Goal: Transaction & Acquisition: Obtain resource

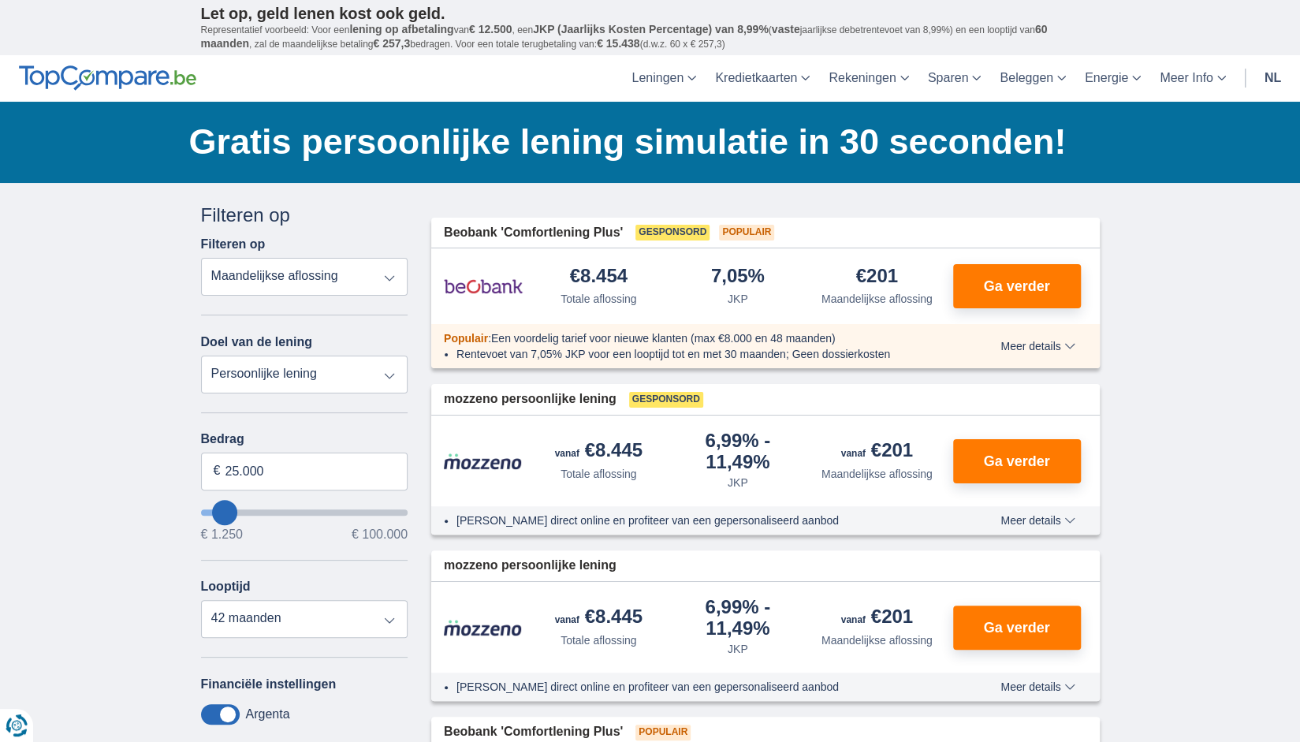
type input "25.000"
type input "25250"
select select "120"
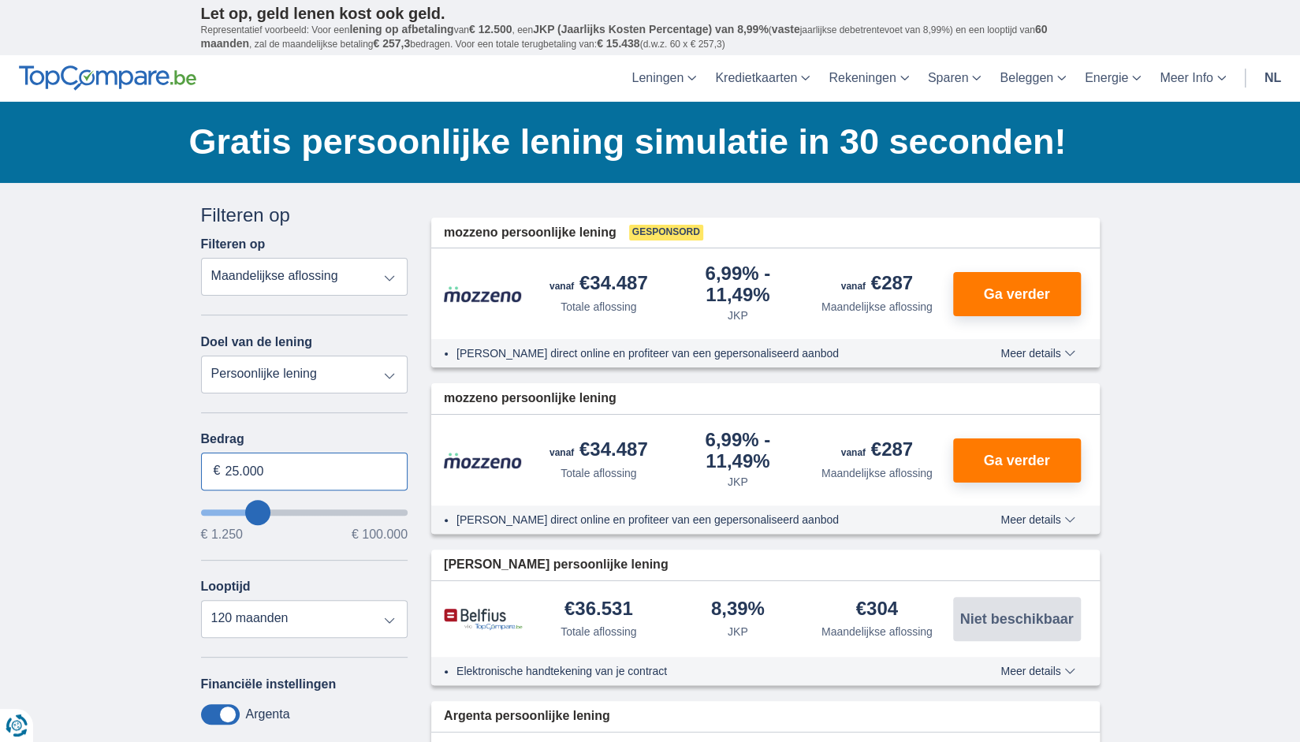
drag, startPoint x: 274, startPoint y: 463, endPoint x: 166, endPoint y: 442, distance: 110.9
type input "20.000"
type input "20250"
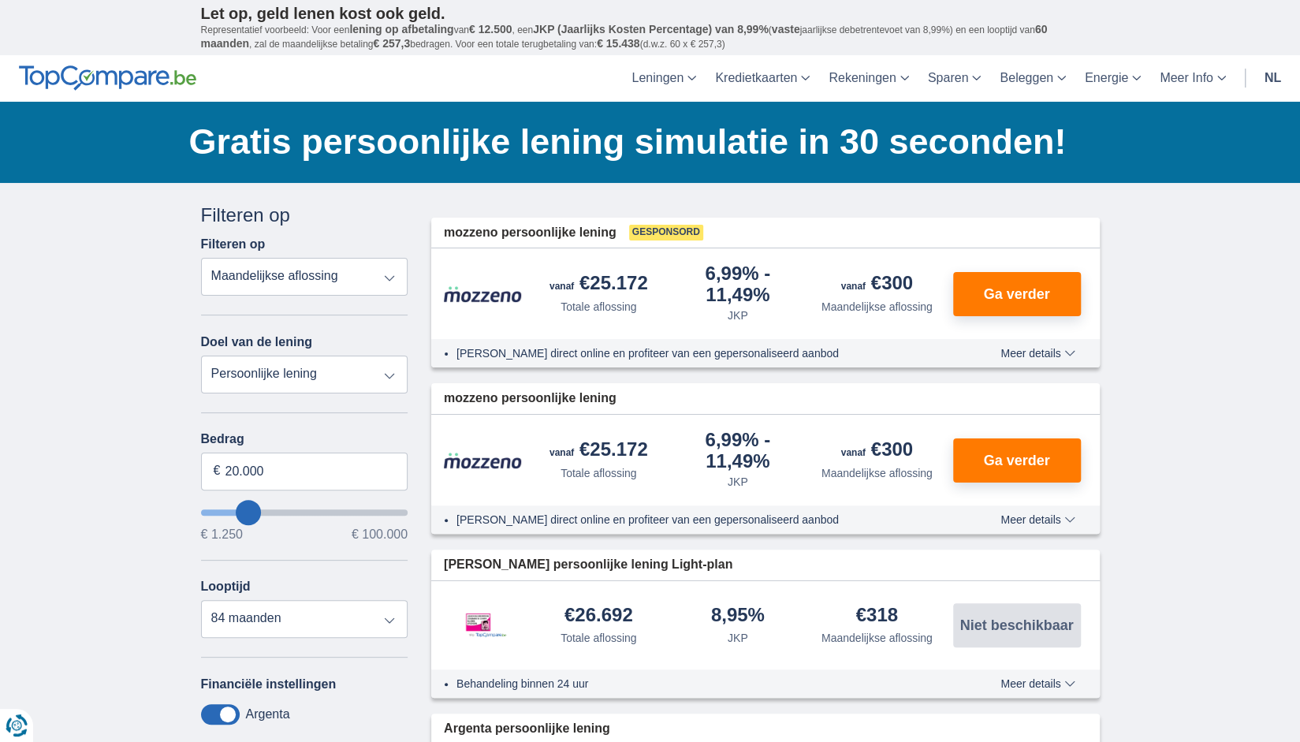
drag, startPoint x: 859, startPoint y: 621, endPoint x: 897, endPoint y: 613, distance: 39.3
click at [897, 613] on div "€318" at bounding box center [877, 616] width 42 height 21
click at [319, 592] on div "Looptijd 12 maanden 18 maanden 24 maanden 30 maanden 36 maanden 42 maanden 48 m…" at bounding box center [304, 609] width 207 height 58
click at [314, 615] on select "12 maanden 18 maanden 24 maanden 30 maanden 36 maanden 42 maanden 48 maanden 60…" at bounding box center [304, 619] width 207 height 38
click at [201, 600] on select "12 maanden 18 maanden 24 maanden 30 maanden 36 maanden 42 maanden 48 maanden 60…" at bounding box center [304, 619] width 207 height 38
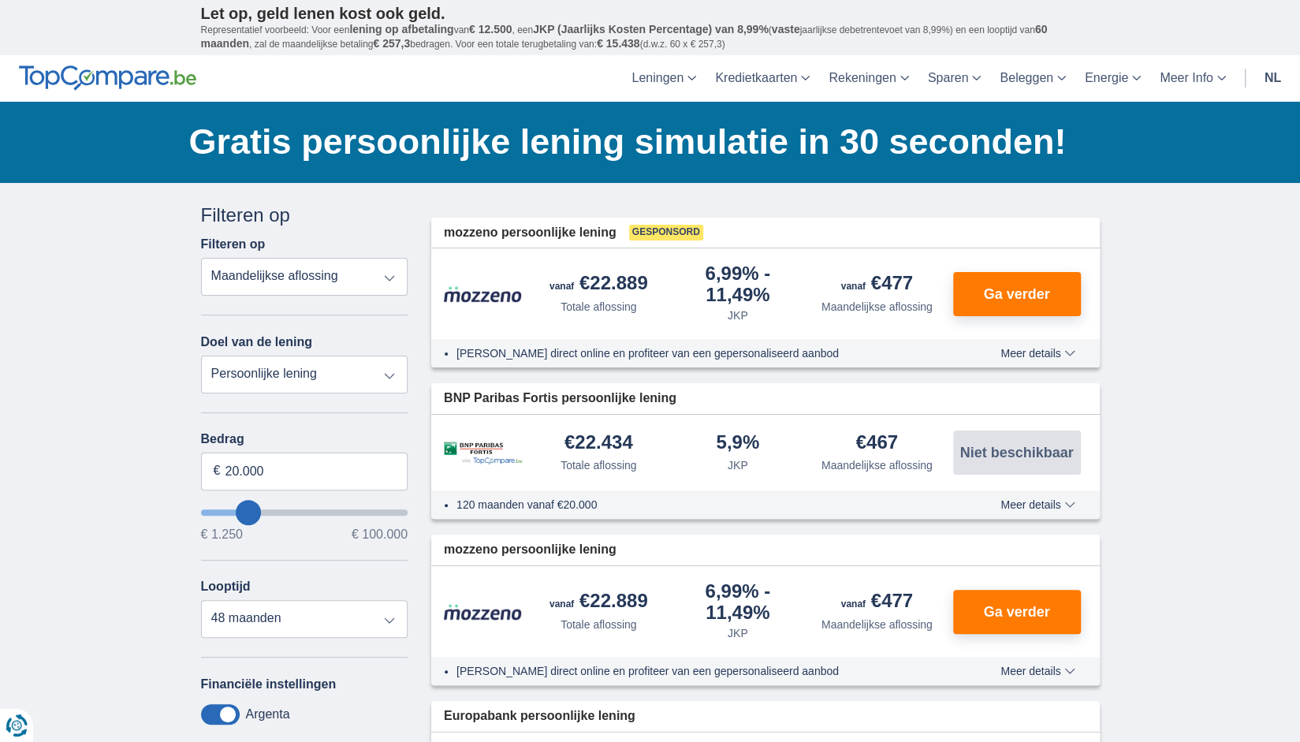
drag, startPoint x: 854, startPoint y: 439, endPoint x: 907, endPoint y: 449, distance: 53.7
click at [907, 449] on div "€467 Maandelijkse aflossing" at bounding box center [877, 453] width 140 height 40
click at [233, 628] on select "12 maanden 18 maanden 24 maanden 30 maanden 36 maanden 42 maanden 48 maanden 60…" at bounding box center [304, 619] width 207 height 38
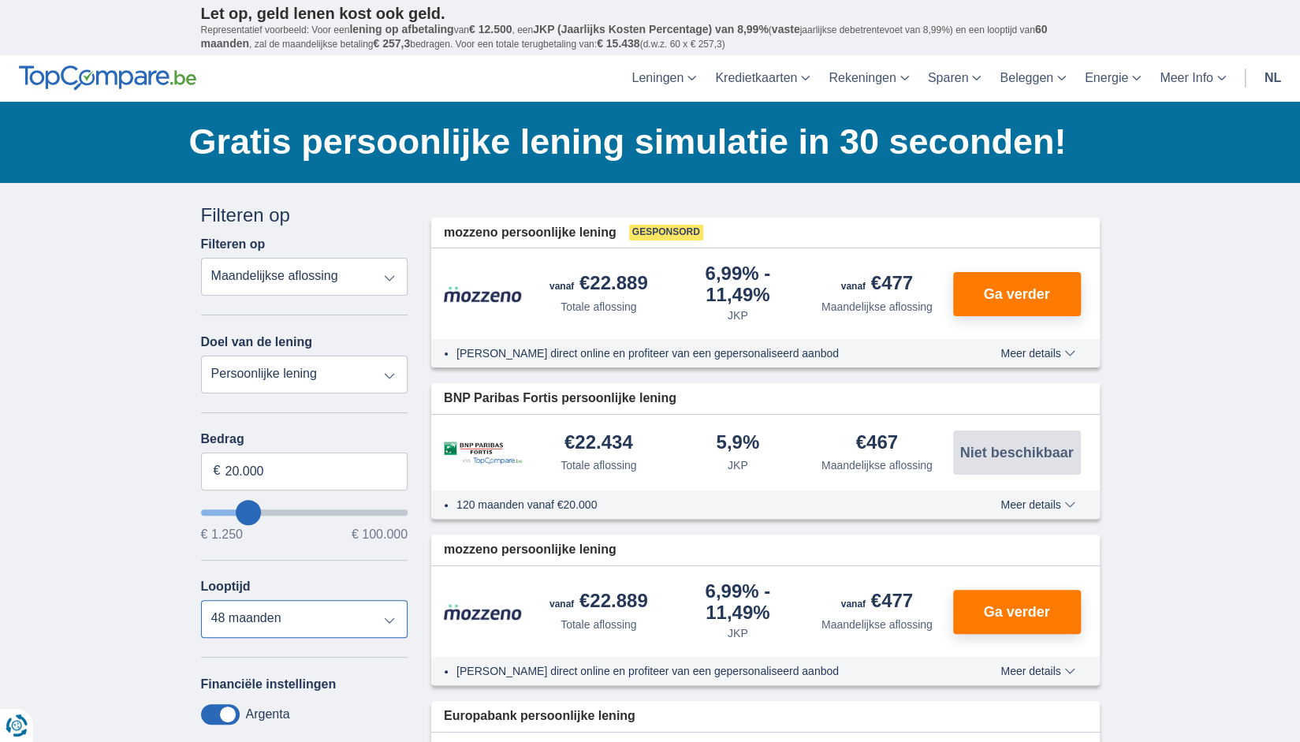
click at [287, 633] on select "12 maanden 18 maanden 24 maanden 30 maanden 36 maanden 42 maanden 48 maanden 60…" at bounding box center [304, 619] width 207 height 38
select select "24"
click at [201, 600] on select "12 maanden 18 maanden 24 maanden 30 maanden 36 maanden 42 maanden 48 maanden 60…" at bounding box center [304, 619] width 207 height 38
